Goal: Find specific page/section: Find specific page/section

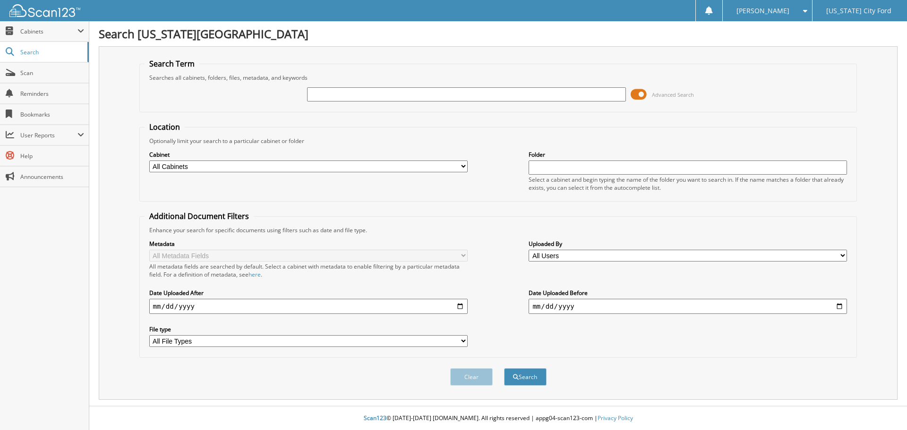
click at [507, 87] on div at bounding box center [466, 94] width 318 height 16
click at [505, 92] on input "text" at bounding box center [466, 94] width 318 height 14
type input "XP1172"
click at [504, 368] on button "Search" at bounding box center [525, 376] width 43 height 17
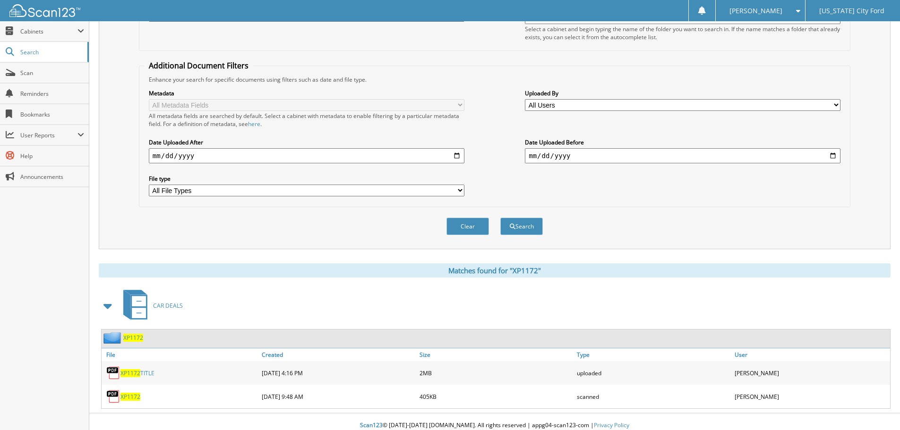
scroll to position [158, 0]
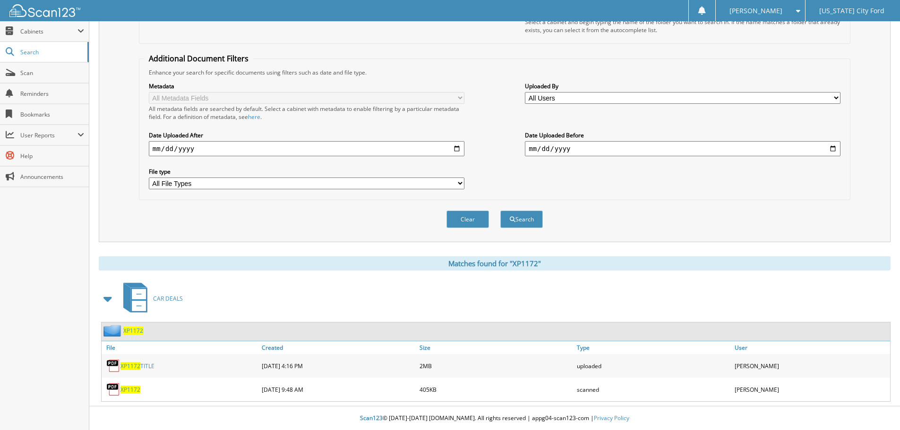
click at [133, 330] on span "XP1172" at bounding box center [133, 331] width 20 height 8
